Goal: Navigation & Orientation: Find specific page/section

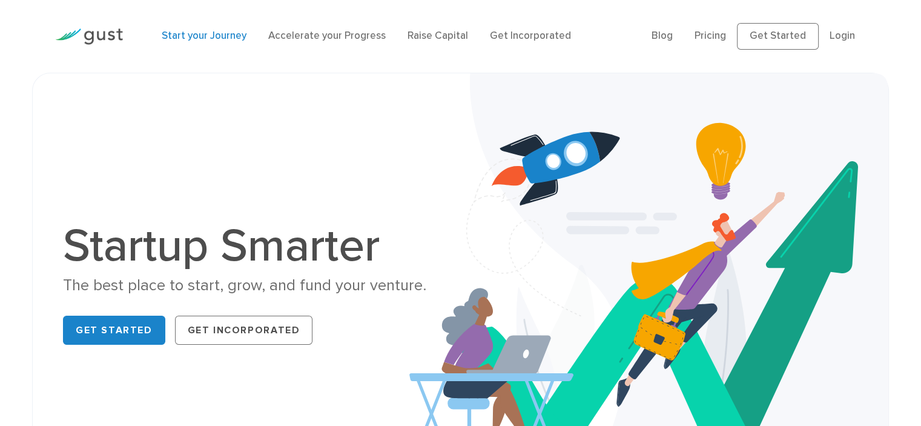
click at [200, 38] on link "Start your Journey" at bounding box center [204, 36] width 85 height 12
click at [782, 37] on link "Get Started" at bounding box center [778, 36] width 82 height 27
click at [332, 37] on link "Accelerate your Progress" at bounding box center [327, 36] width 118 height 12
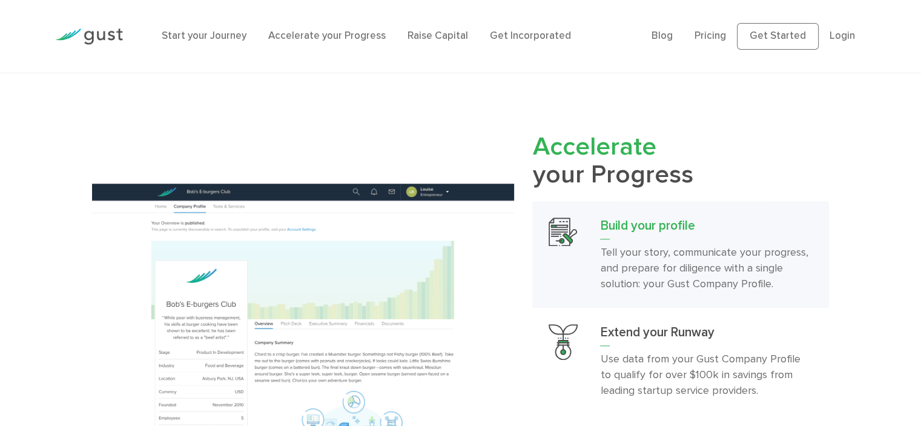
scroll to position [1292, 0]
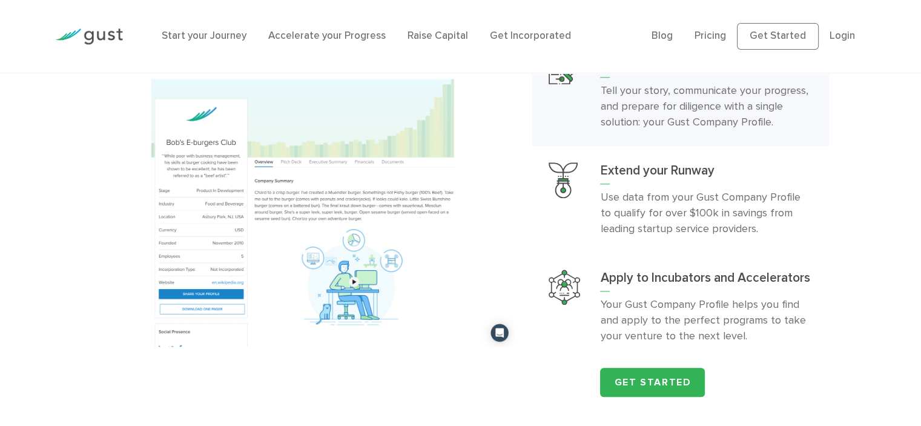
click at [660, 361] on div "Build your profile Tell your story, communicate your progress, and prepare for …" at bounding box center [681, 217] width 297 height 357
click at [659, 370] on link "Get Started" at bounding box center [652, 382] width 105 height 29
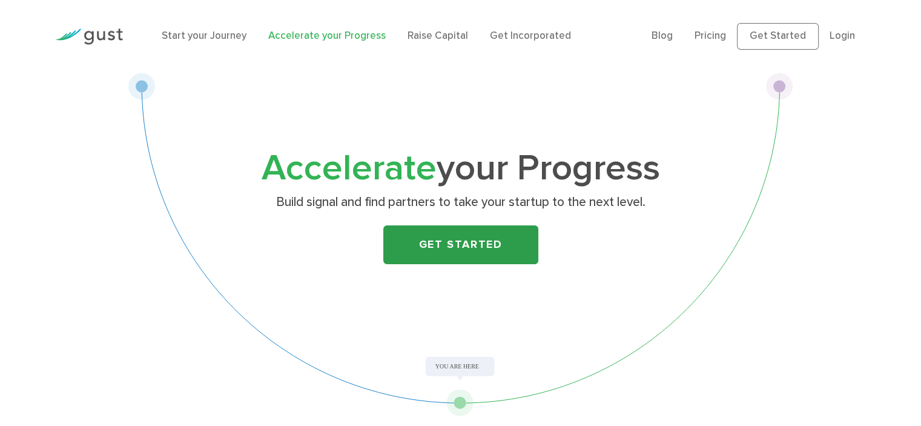
click at [514, 252] on link "Get Started" at bounding box center [460, 244] width 155 height 39
